Goal: Transaction & Acquisition: Obtain resource

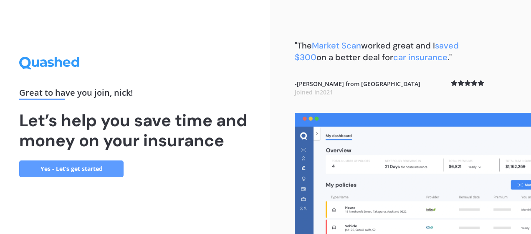
click at [83, 168] on link "Yes - Let’s get started" at bounding box center [71, 168] width 104 height 17
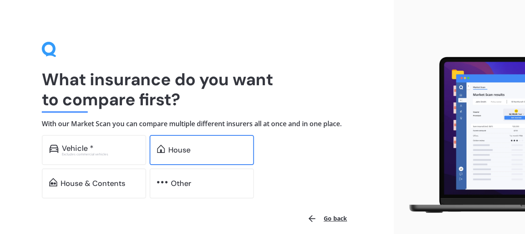
click at [179, 150] on div "House" at bounding box center [179, 150] width 22 height 8
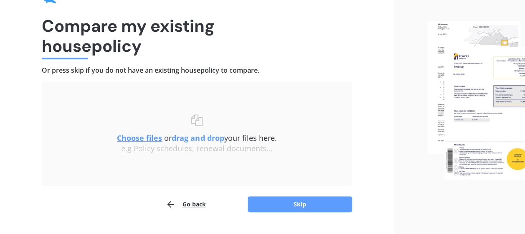
scroll to position [73, 0]
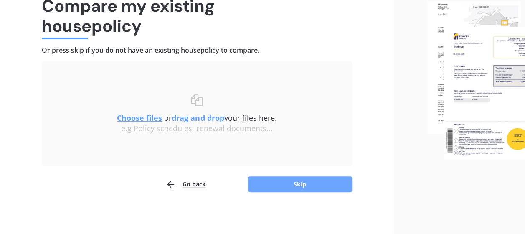
click at [302, 179] on button "Skip" at bounding box center [300, 184] width 104 height 16
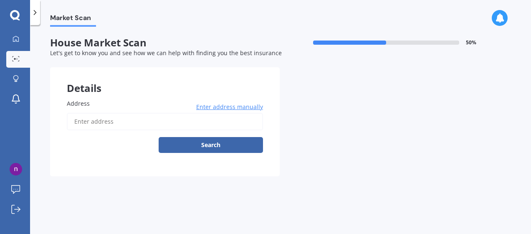
click at [186, 124] on input "Address" at bounding box center [165, 122] width 196 height 18
type input "120 boyen"
